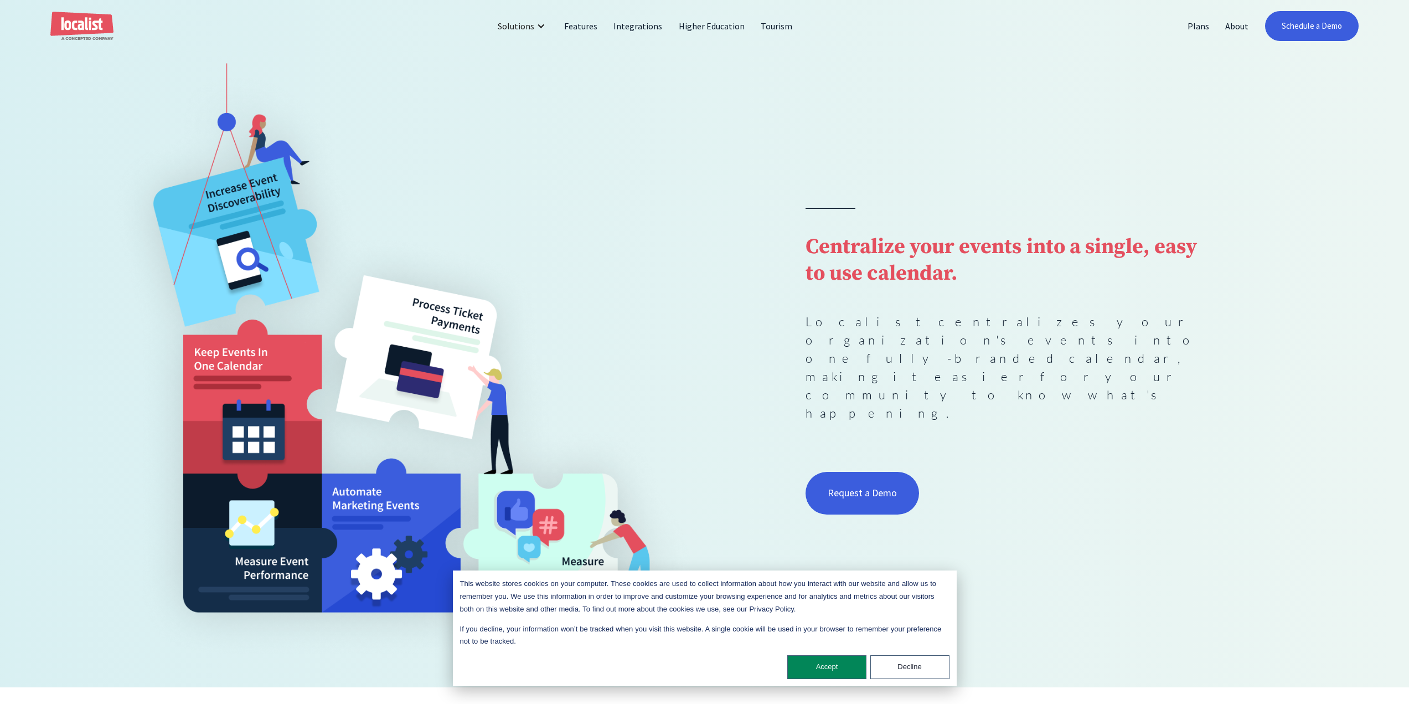
scroll to position [111, 0]
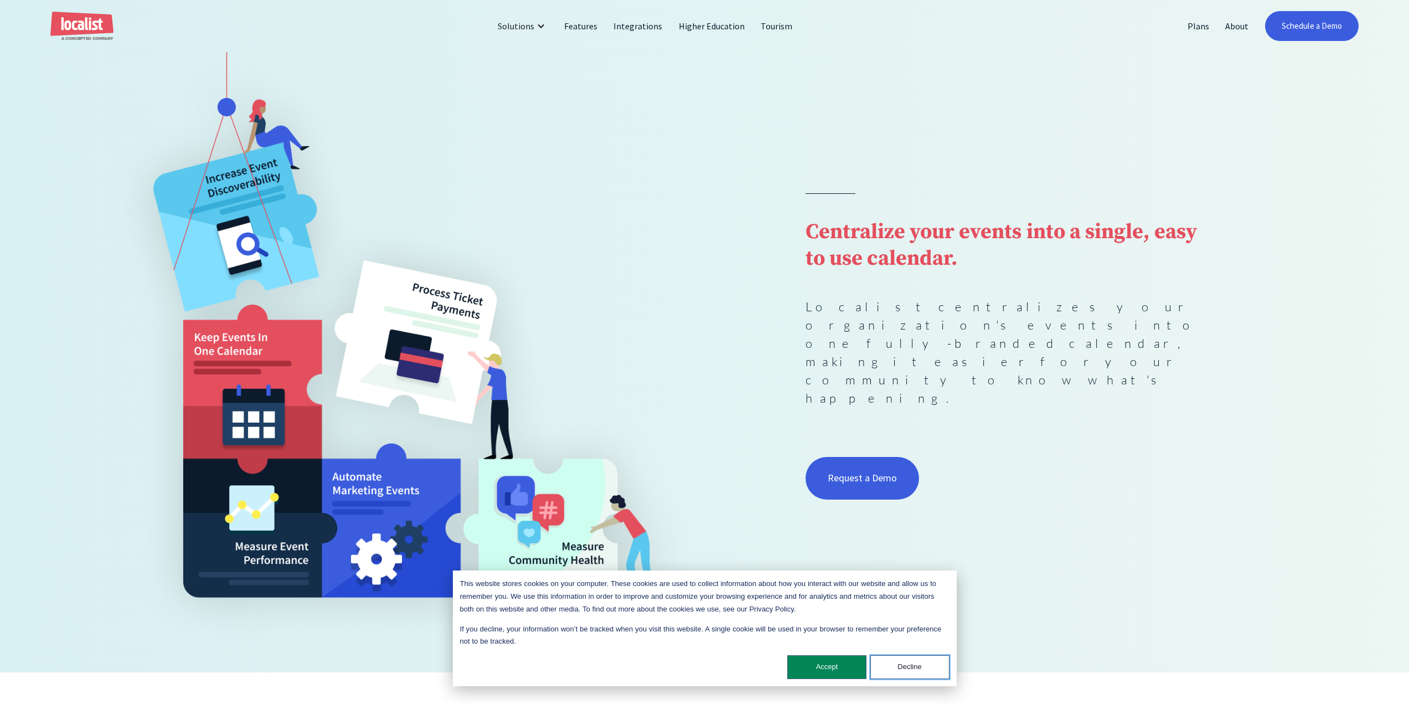
click at [905, 661] on button "Decline" at bounding box center [910, 667] width 79 height 24
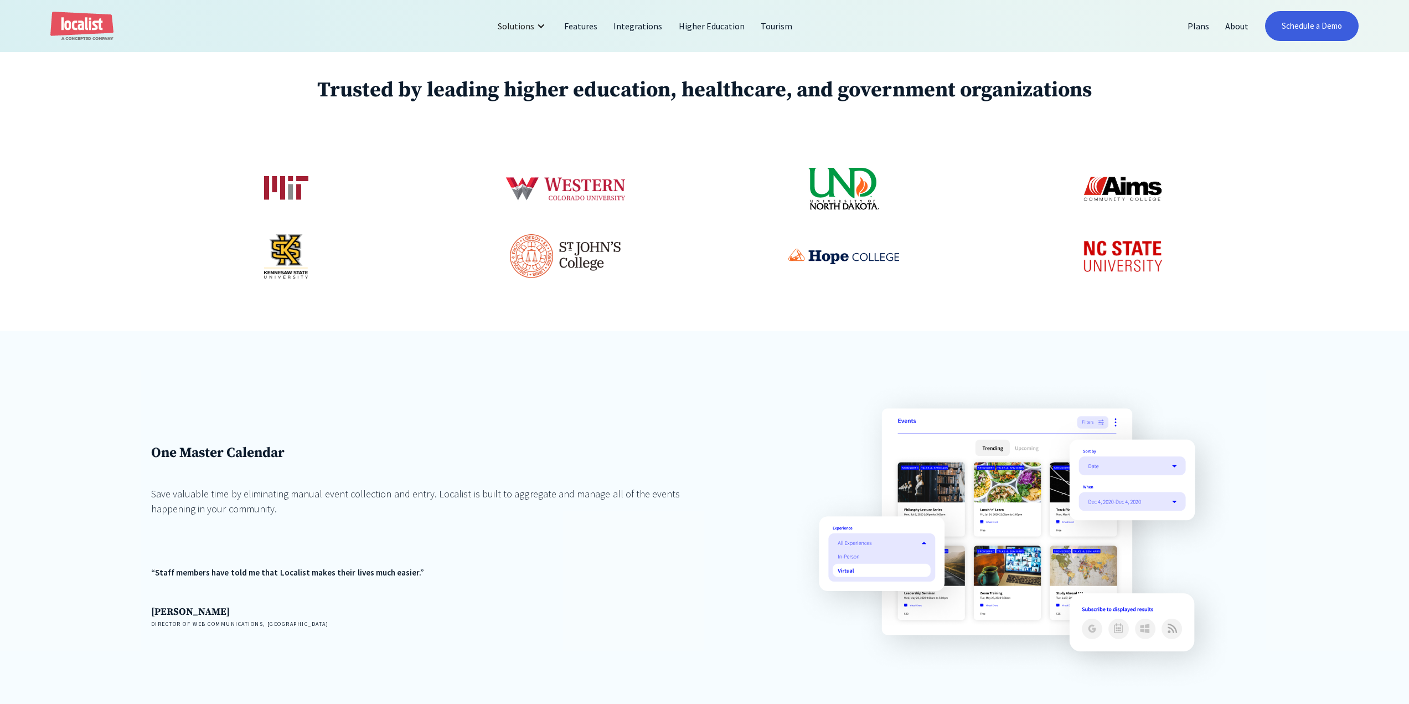
scroll to position [775, 0]
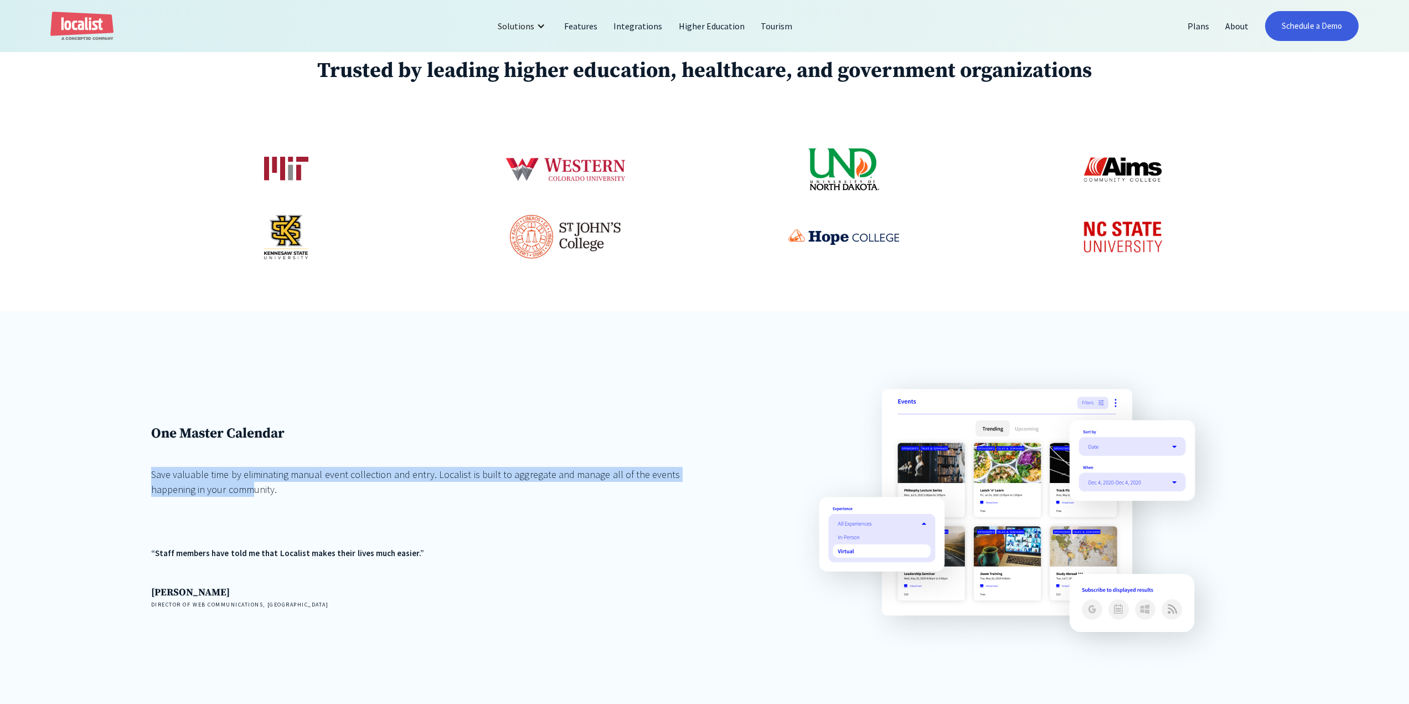
drag, startPoint x: 155, startPoint y: 461, endPoint x: 198, endPoint y: 487, distance: 50.2
click at [198, 487] on div "One Master Calendar Save valuable time by eliminating manual event collection a…" at bounding box center [436, 517] width 570 height 184
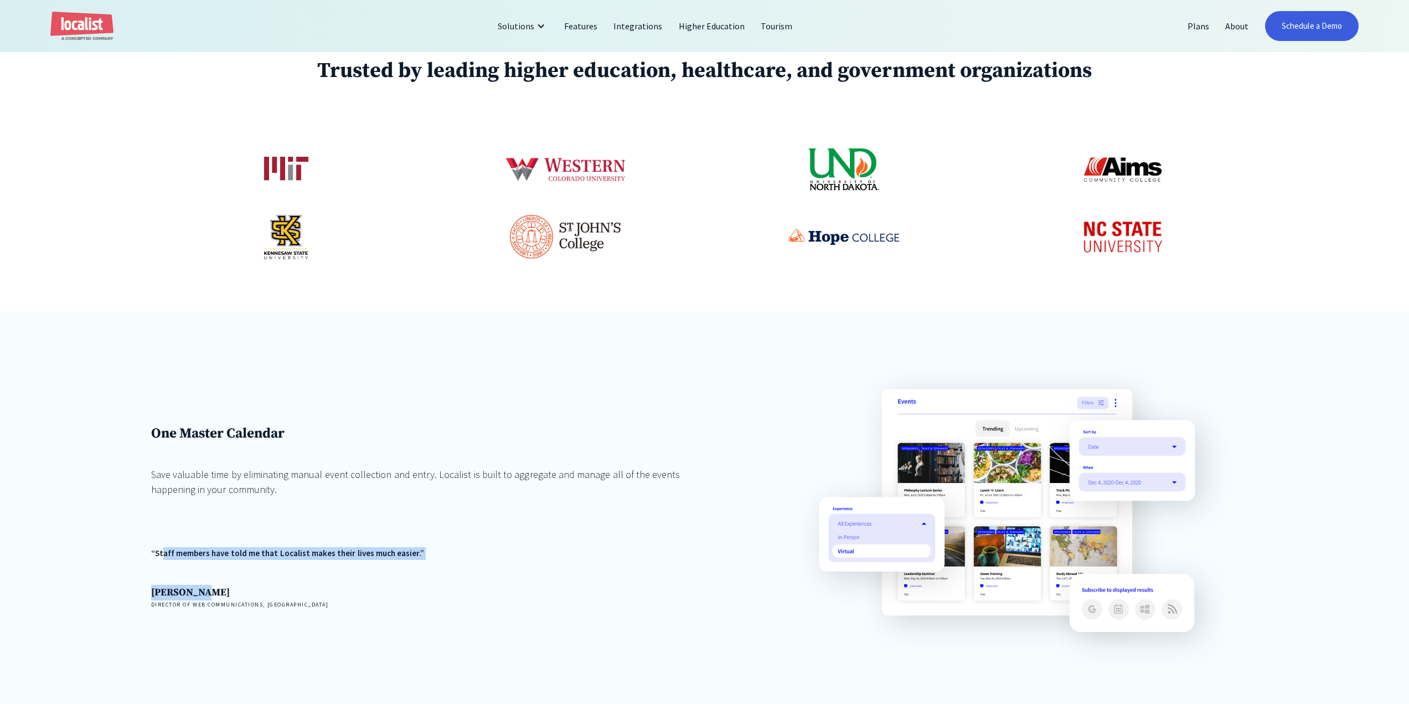
drag, startPoint x: 166, startPoint y: 553, endPoint x: 252, endPoint y: 569, distance: 88.0
click at [252, 569] on div "“Staff members have told me that Localist makes their lives much easier.” Jason…" at bounding box center [436, 577] width 570 height 61
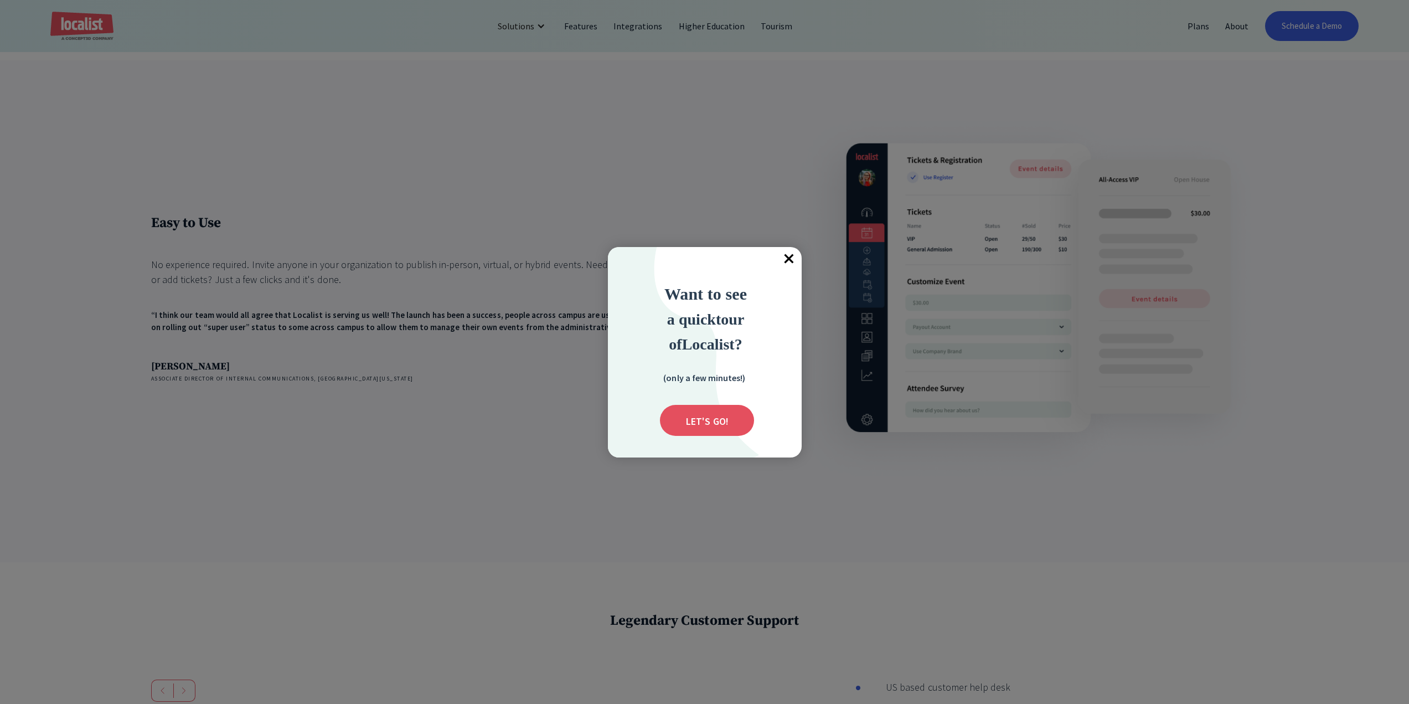
scroll to position [1883, 0]
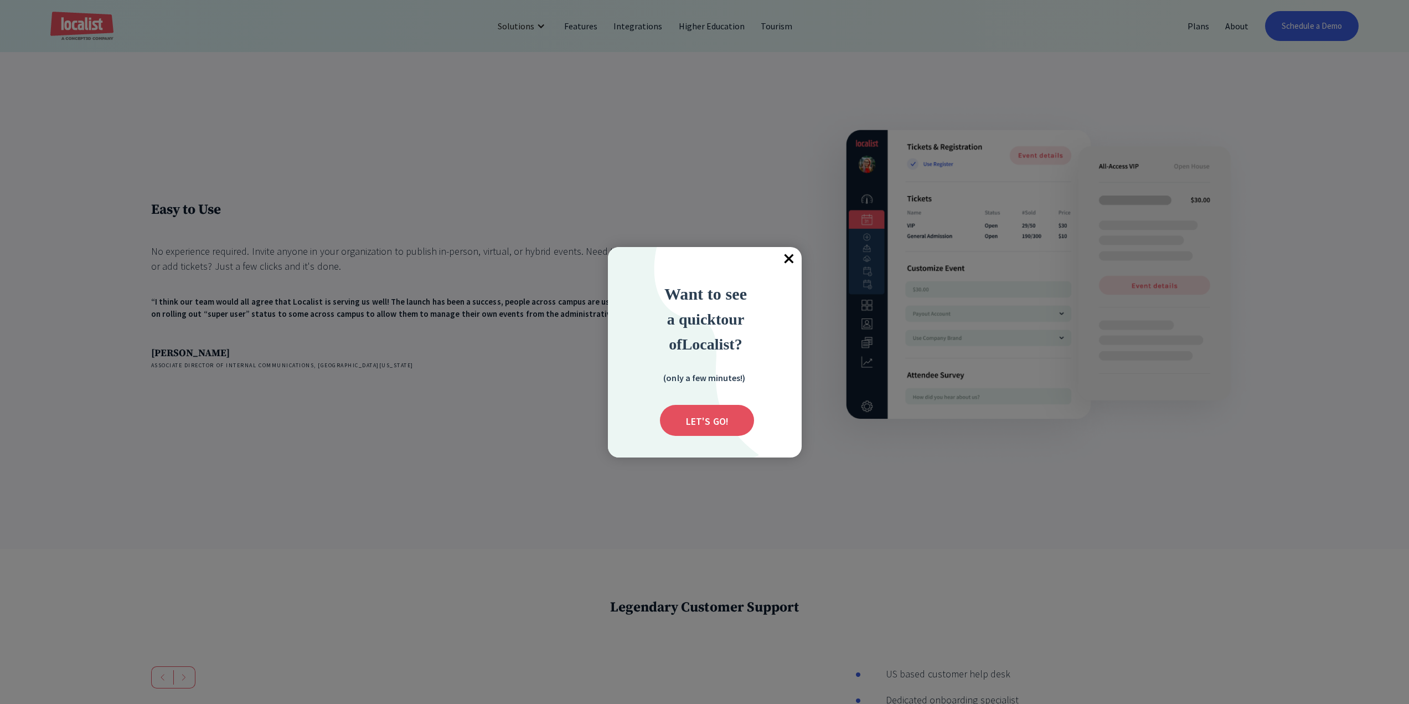
click at [790, 257] on span "×" at bounding box center [790, 259] width 24 height 24
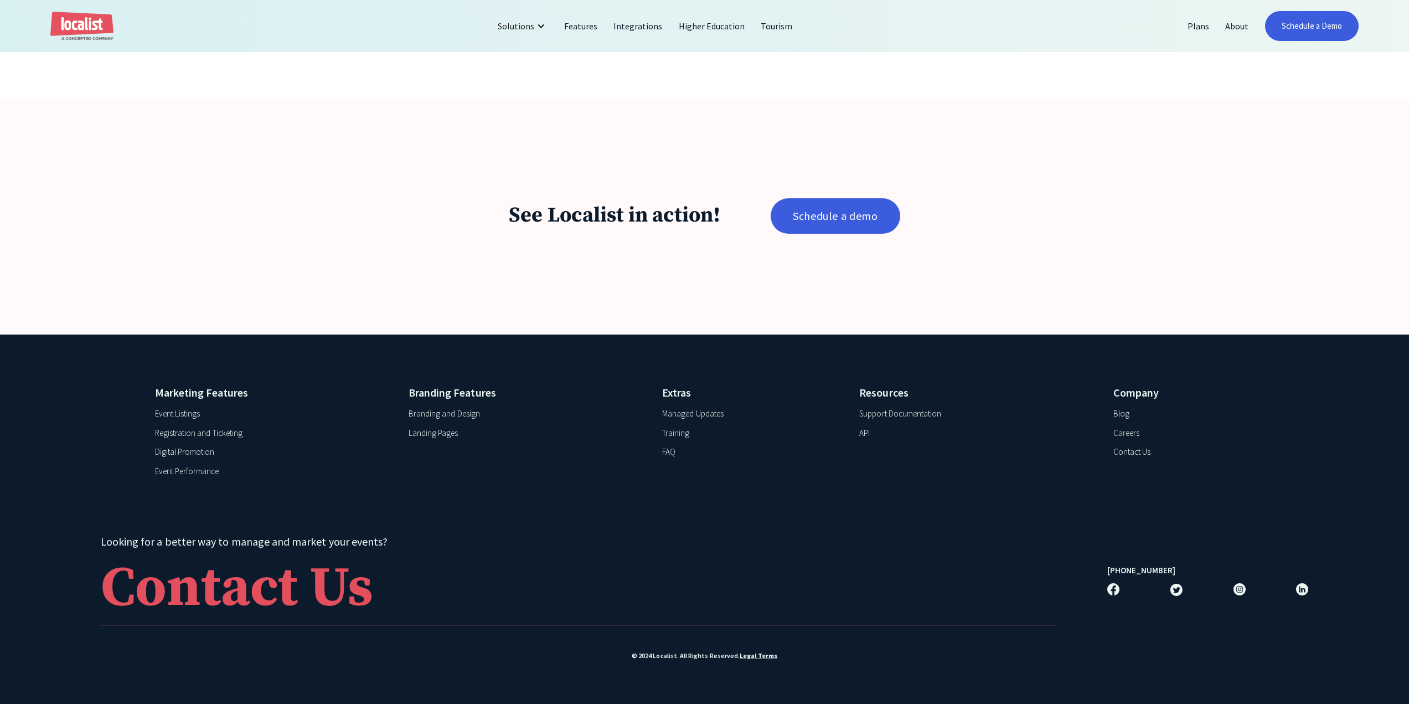
scroll to position [2679, 0]
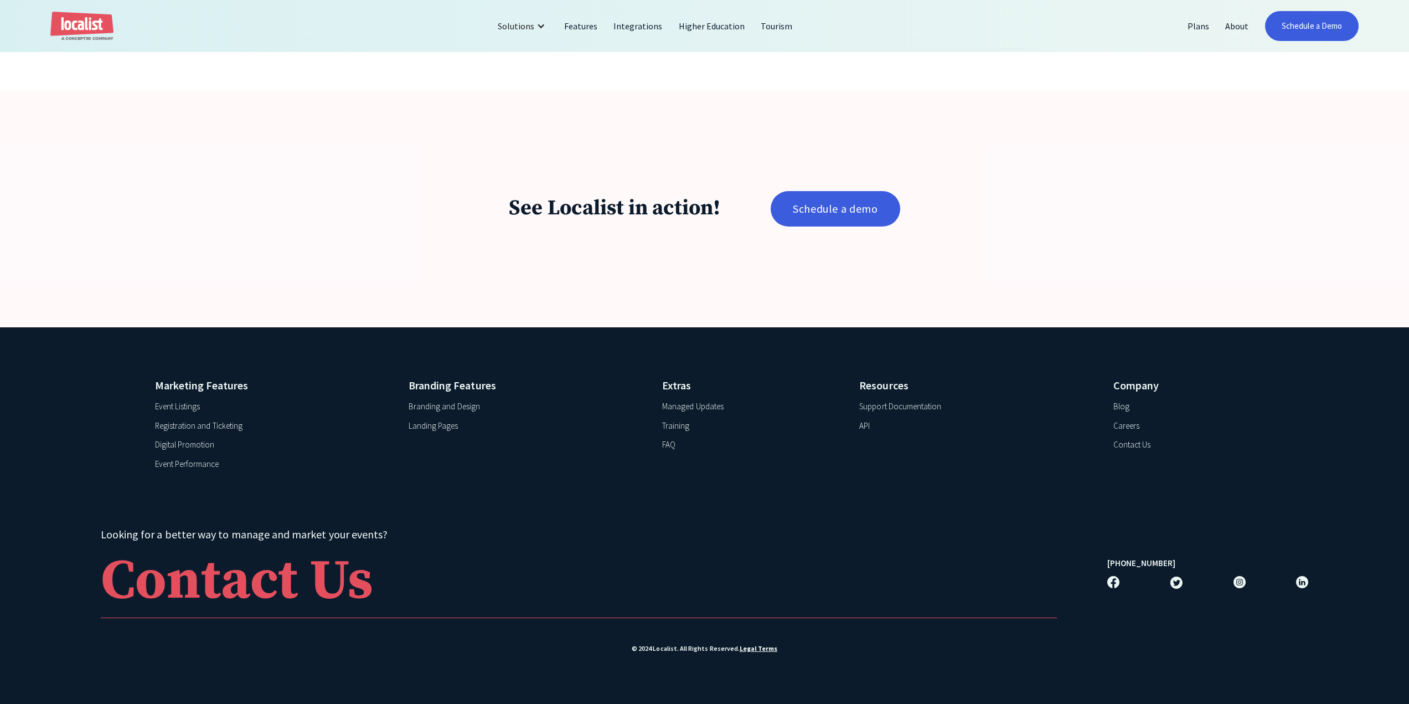
click at [866, 425] on div "API" at bounding box center [864, 426] width 11 height 13
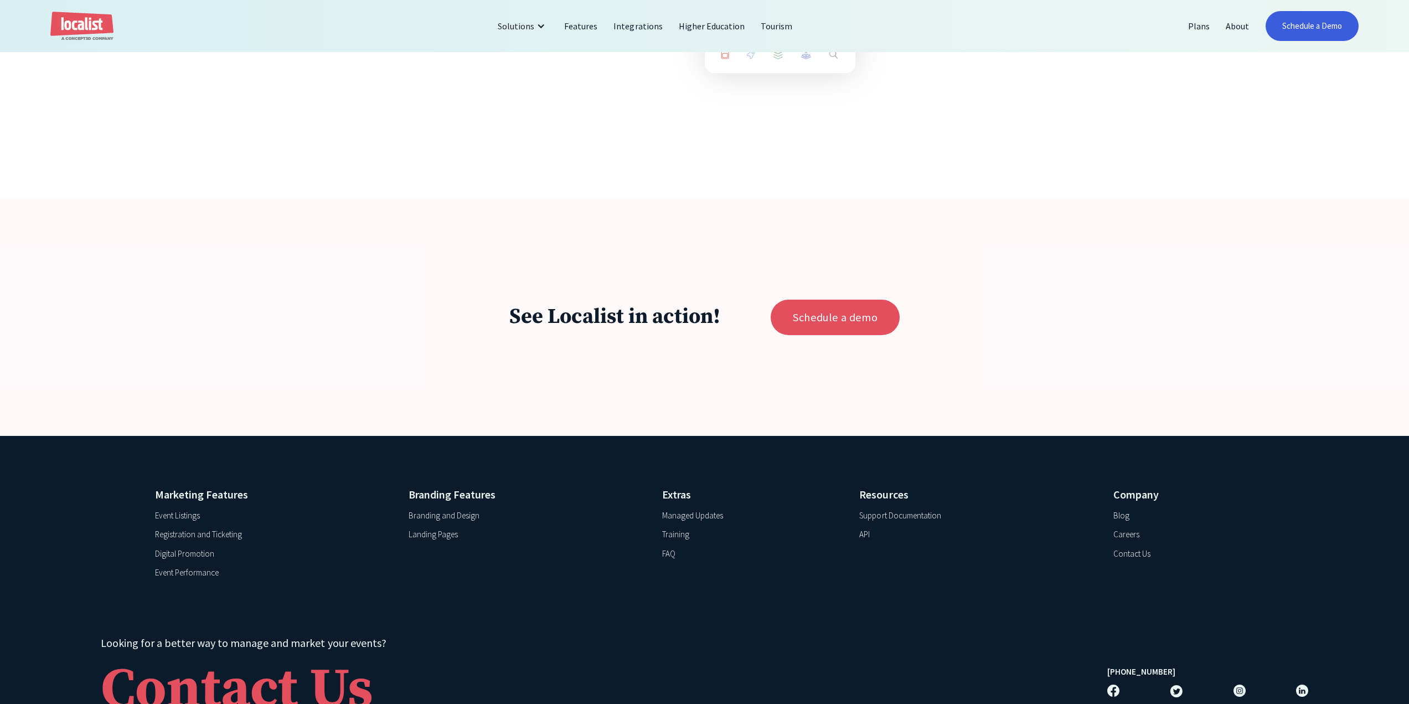
scroll to position [2492, 0]
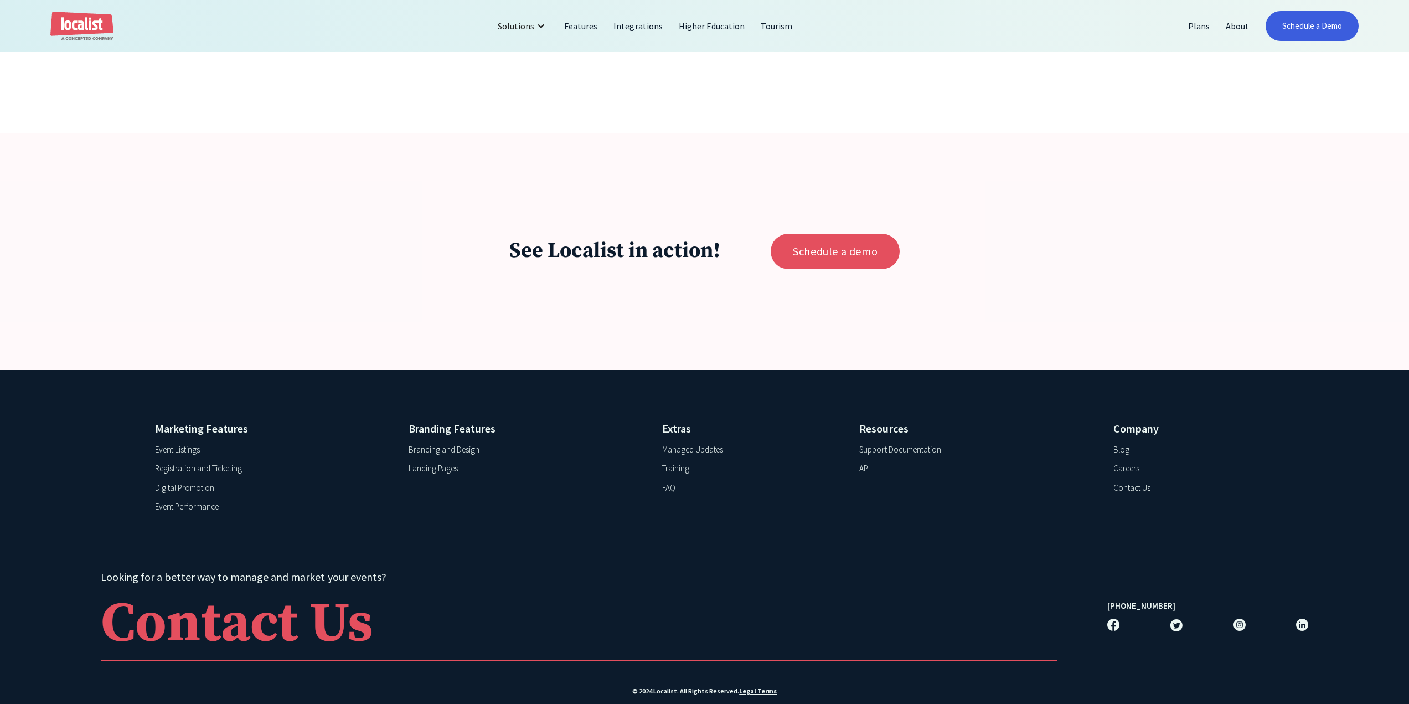
click at [438, 475] on div "Landing Pages" at bounding box center [433, 468] width 49 height 13
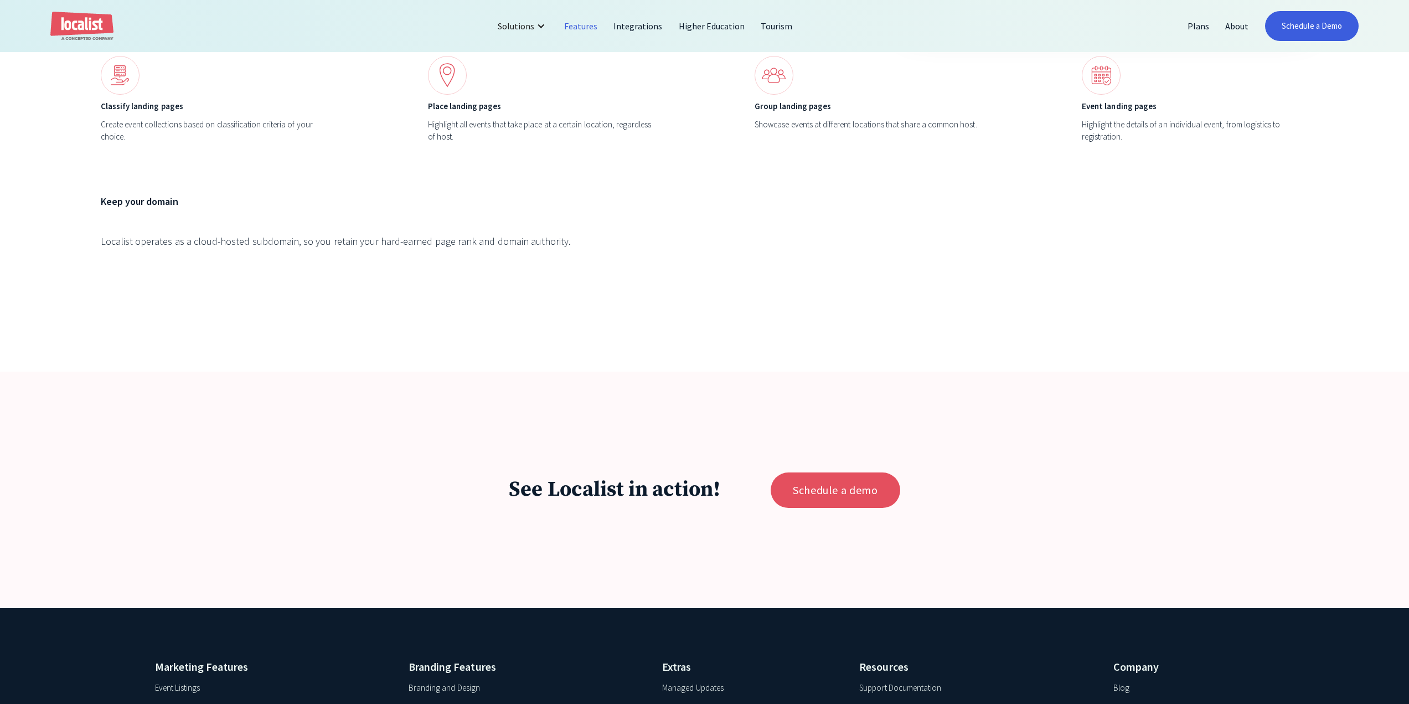
scroll to position [5936, 0]
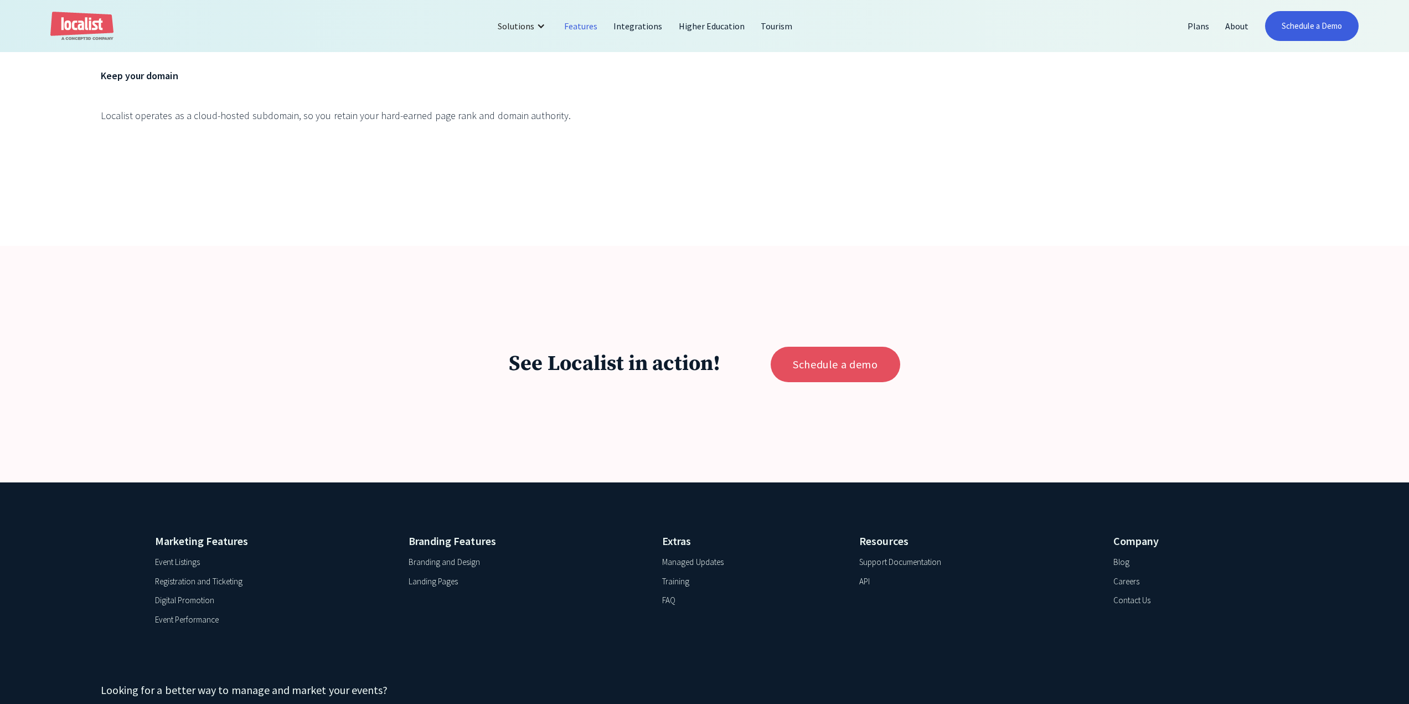
click at [675, 593] on div "FAQ" at bounding box center [746, 600] width 169 height 14
click at [670, 594] on div "FAQ" at bounding box center [668, 600] width 13 height 13
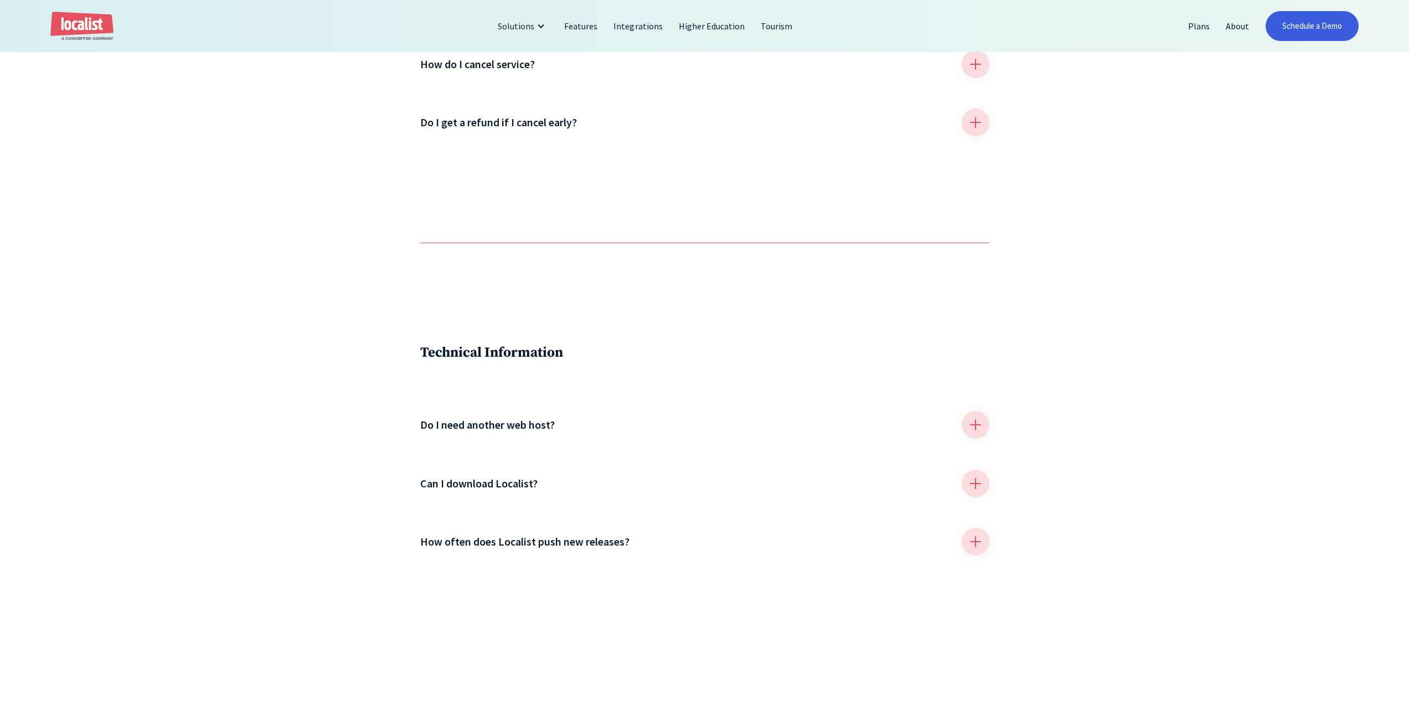
scroll to position [1440, 0]
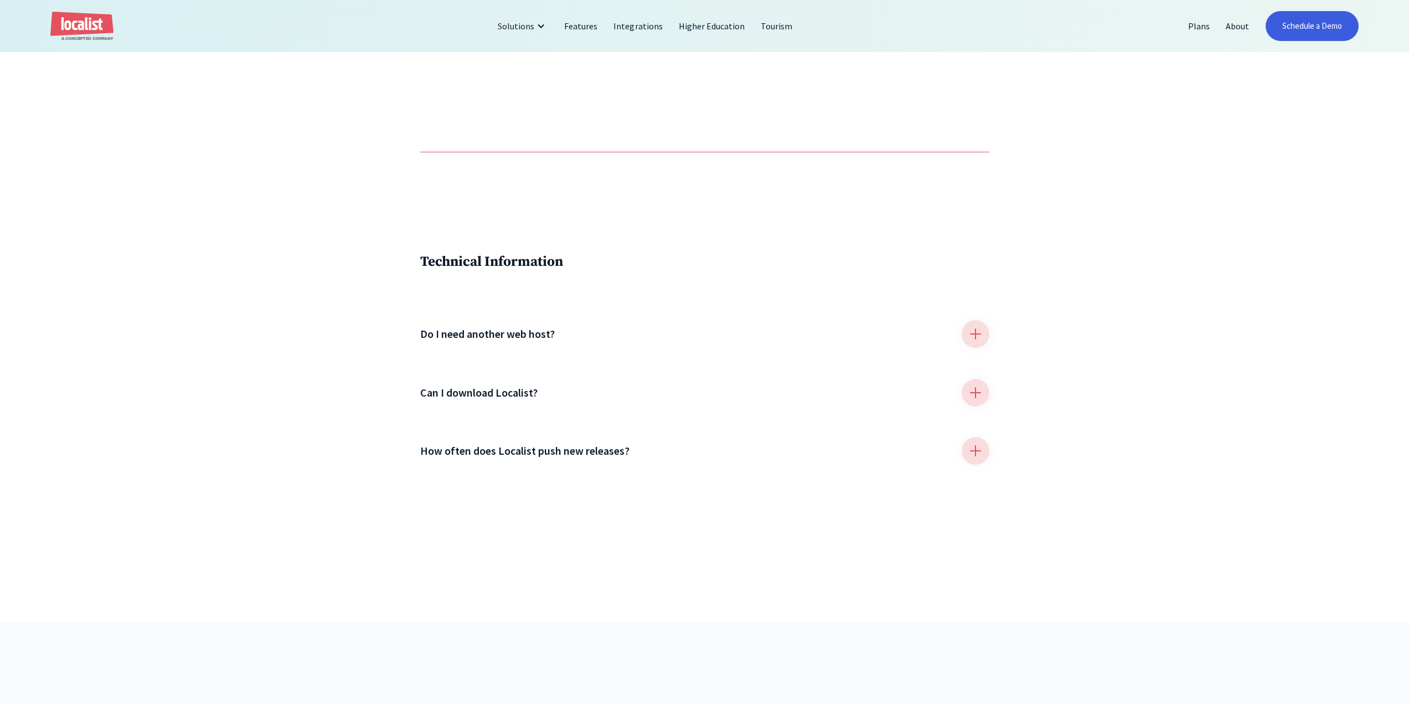
click at [556, 348] on div "Do I need another web host?" at bounding box center [704, 334] width 569 height 28
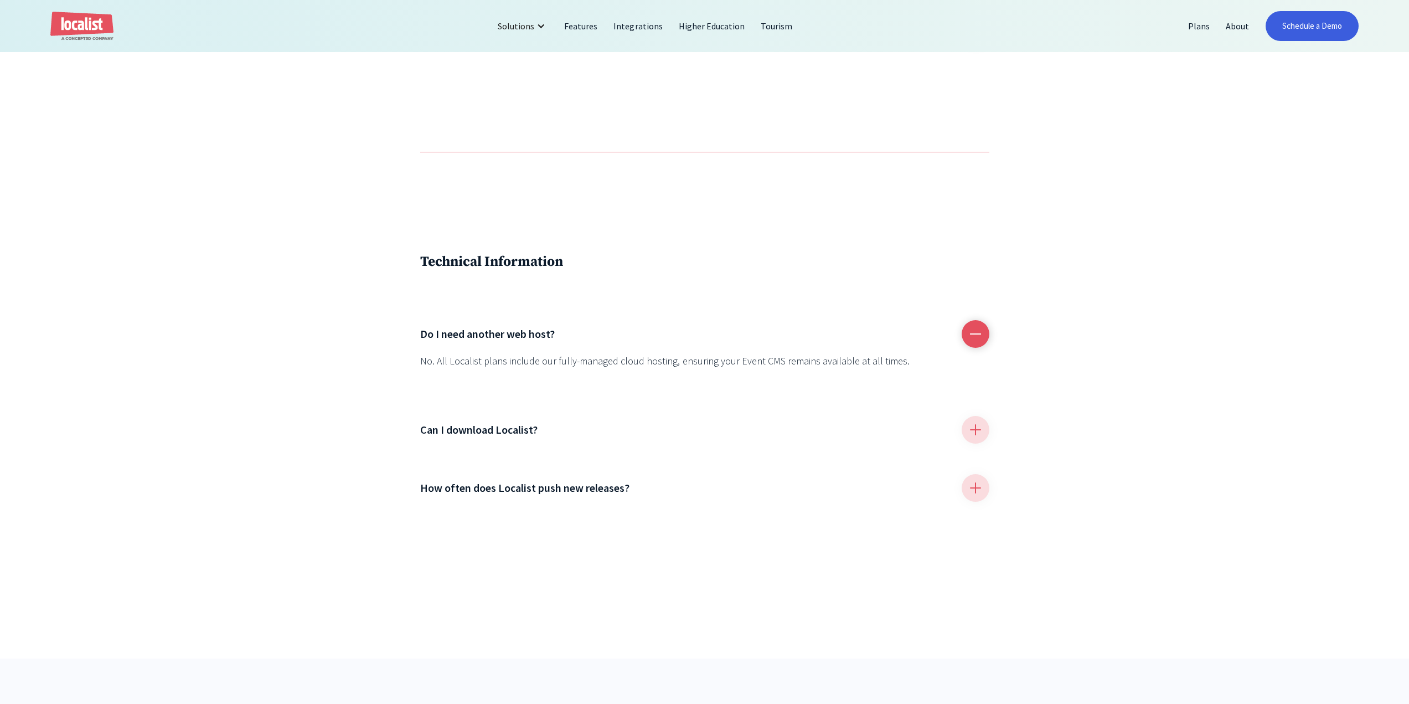
click at [528, 444] on div "Can I download Localist?" at bounding box center [704, 430] width 569 height 28
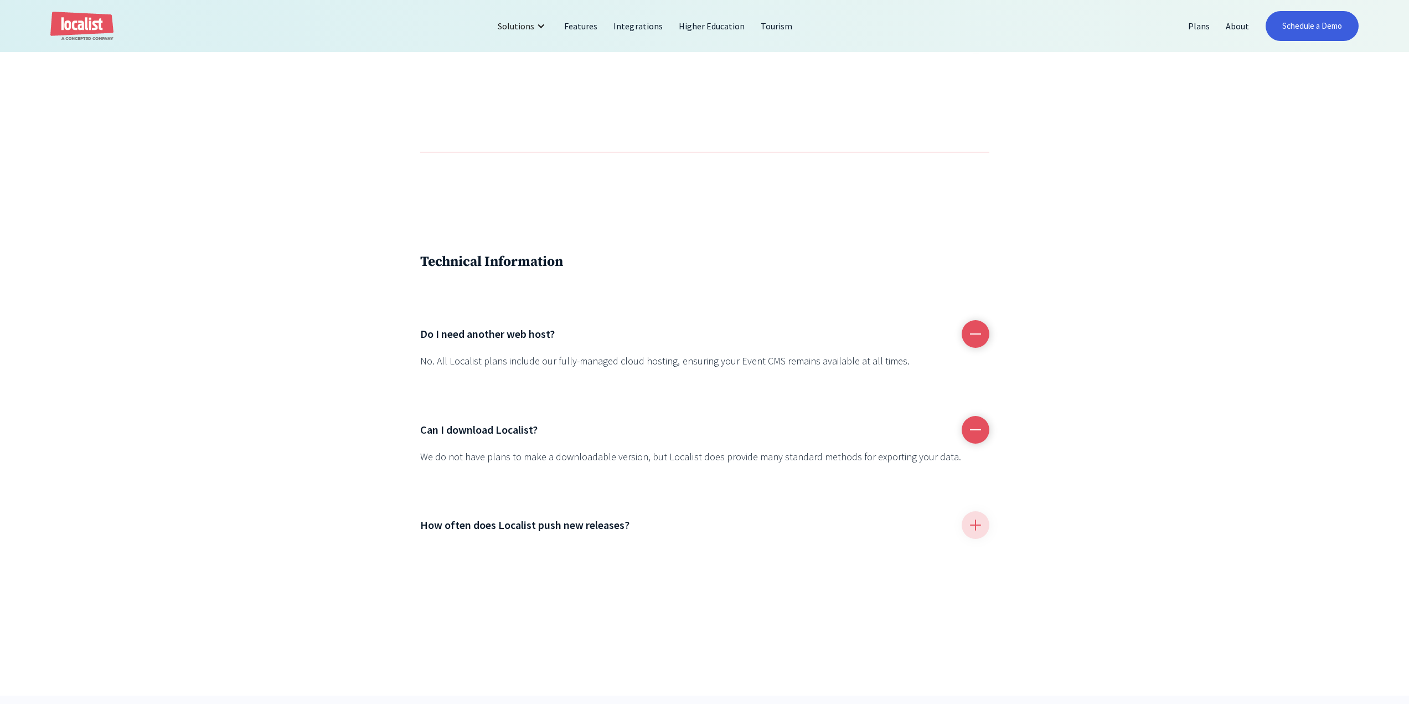
click at [560, 533] on h4 "How often does Localist push new releases?" at bounding box center [525, 525] width 210 height 17
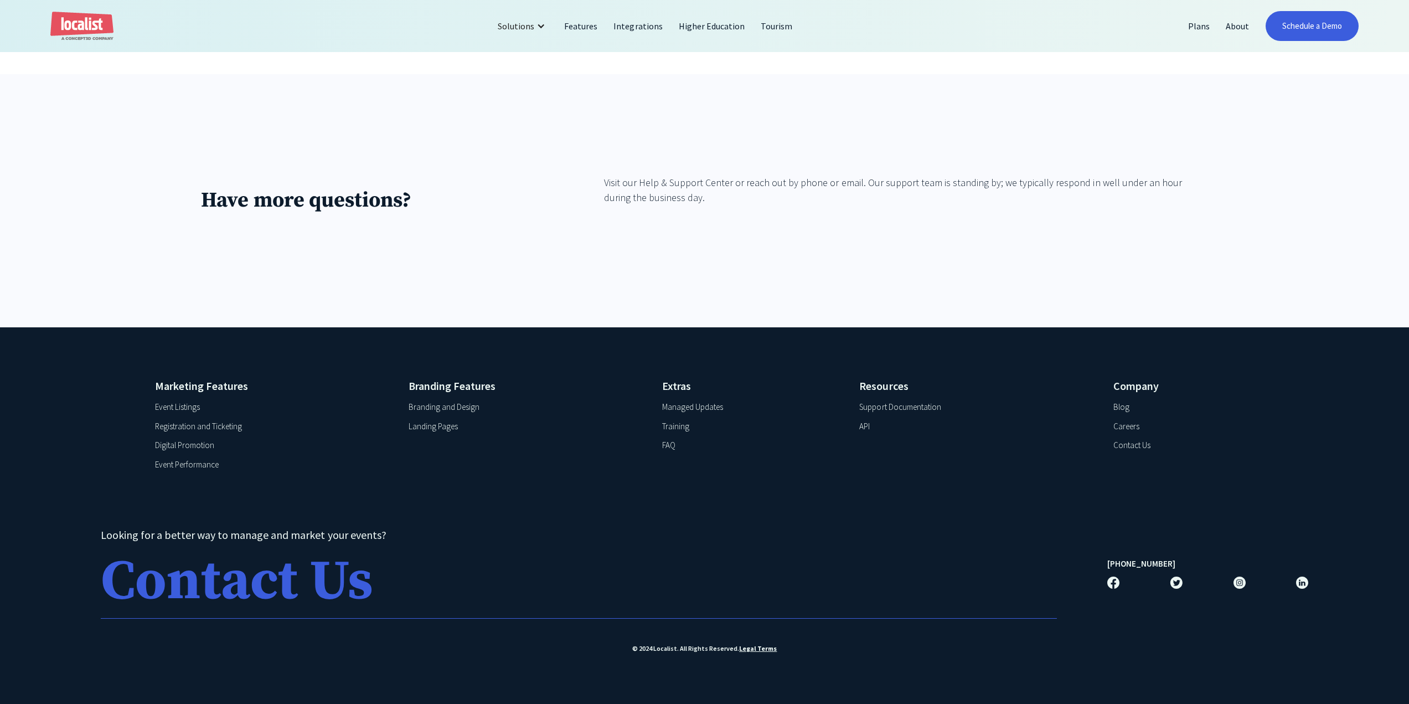
scroll to position [2109, 0]
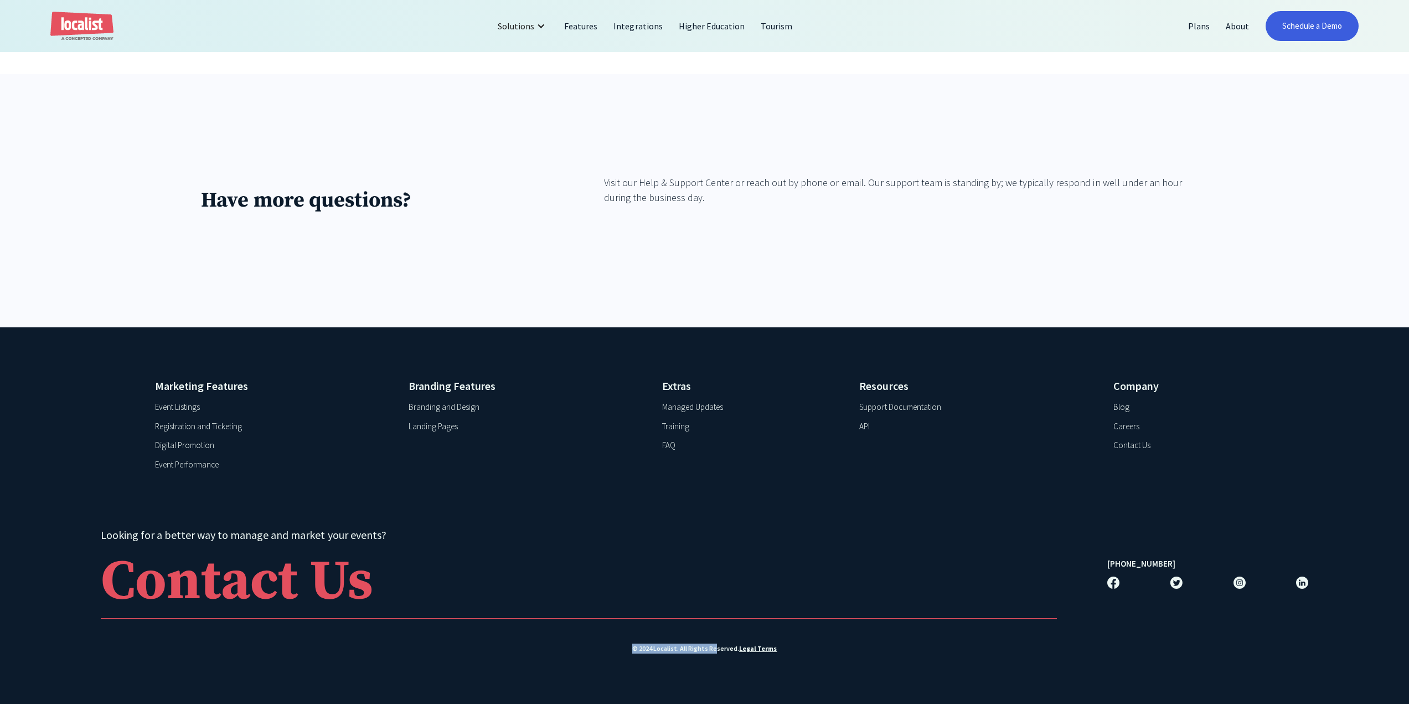
drag, startPoint x: 630, startPoint y: 647, endPoint x: 717, endPoint y: 652, distance: 87.1
click at [717, 652] on div "© 2024 Localist. All Rights Reserved. Legal Terms" at bounding box center [705, 649] width 1208 height 10
drag, startPoint x: 1157, startPoint y: 561, endPoint x: 1094, endPoint y: 567, distance: 63.4
click at [1094, 567] on div "Looking for a better way to manage and market your events? Contact Us (303) 569…" at bounding box center [705, 573] width 1208 height 92
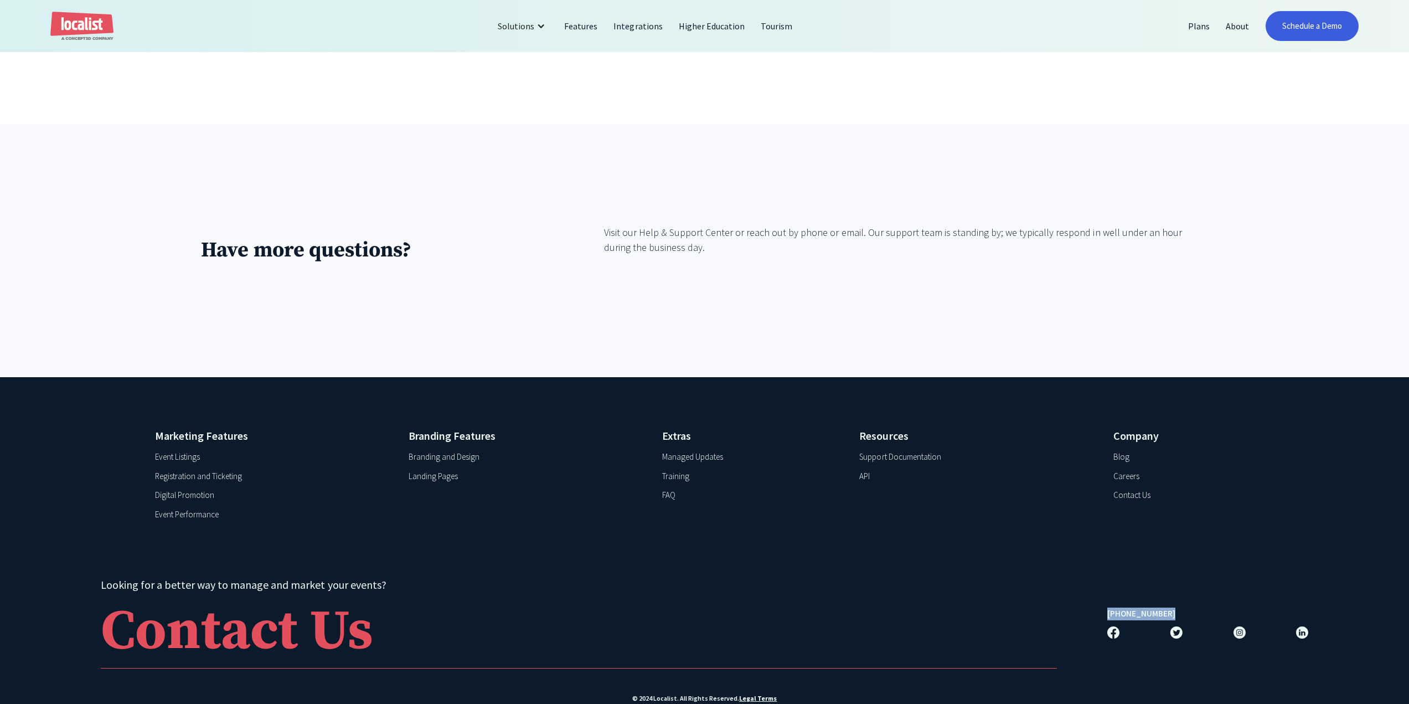
scroll to position [1777, 0]
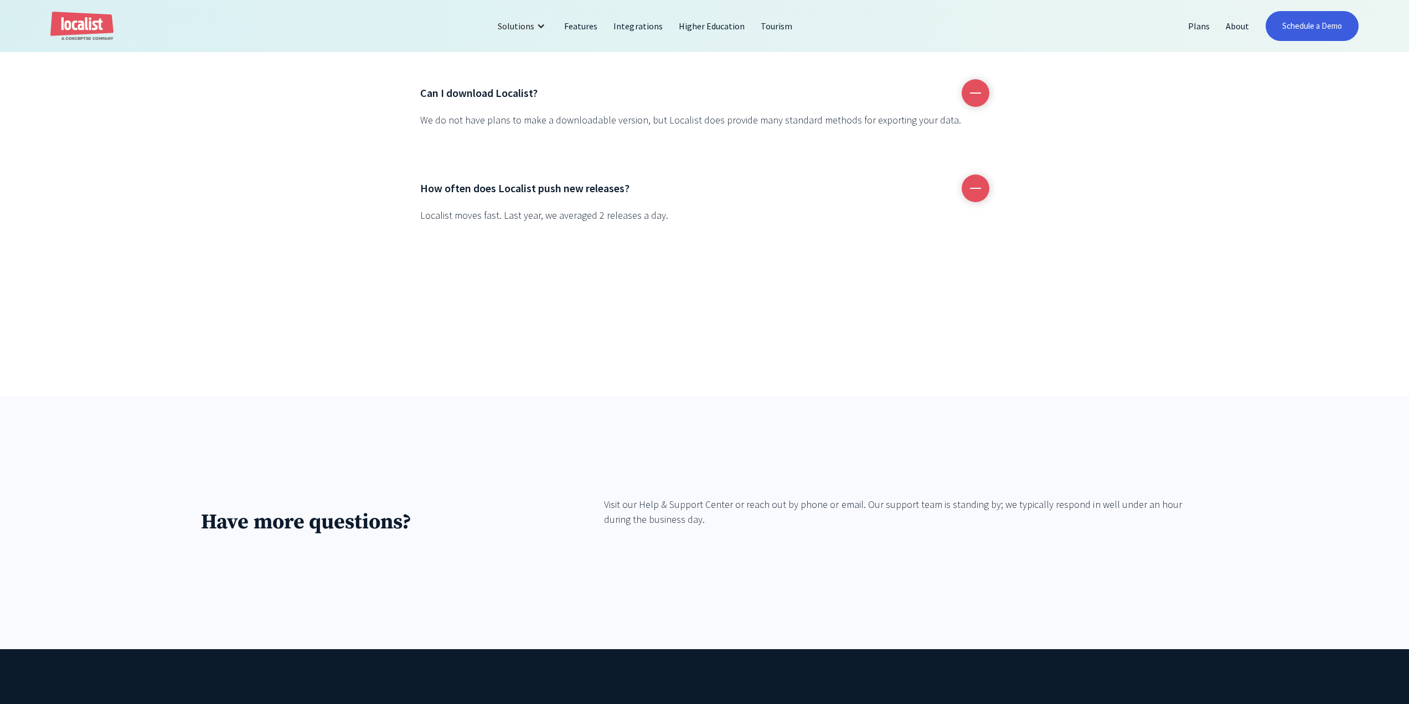
click at [88, 35] on img "home" at bounding box center [81, 26] width 63 height 29
